Goal: Use online tool/utility: Utilize a website feature to perform a specific function

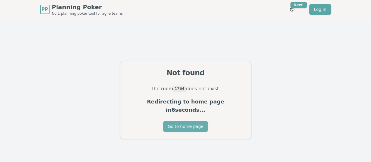
click at [195, 122] on button "Go to home page" at bounding box center [185, 126] width 45 height 11
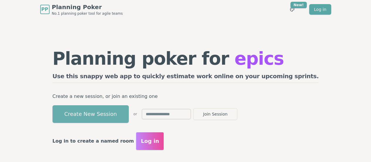
click at [125, 113] on button "Create New Session" at bounding box center [91, 114] width 76 height 18
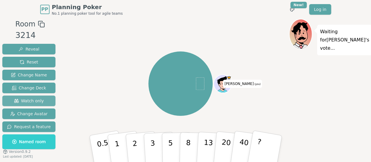
click at [33, 100] on span "Watch only" at bounding box center [29, 101] width 30 height 6
